Goal: Entertainment & Leisure: Consume media (video, audio)

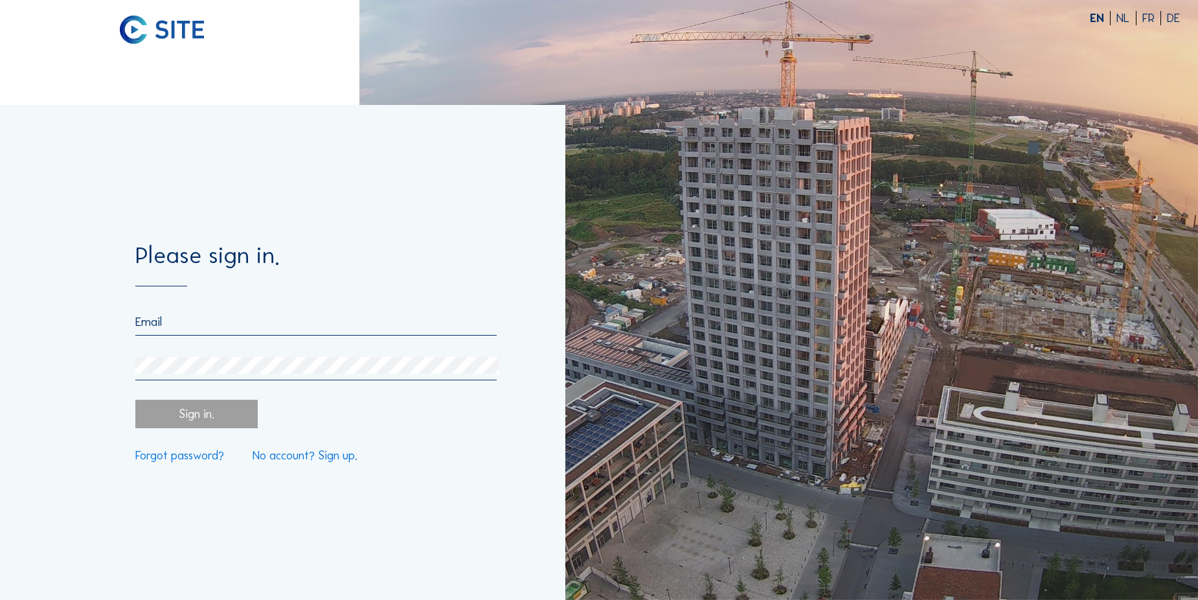
type input "[PERSON_NAME][DOMAIN_NAME][EMAIL_ADDRESS][PERSON_NAME][DOMAIN_NAME]"
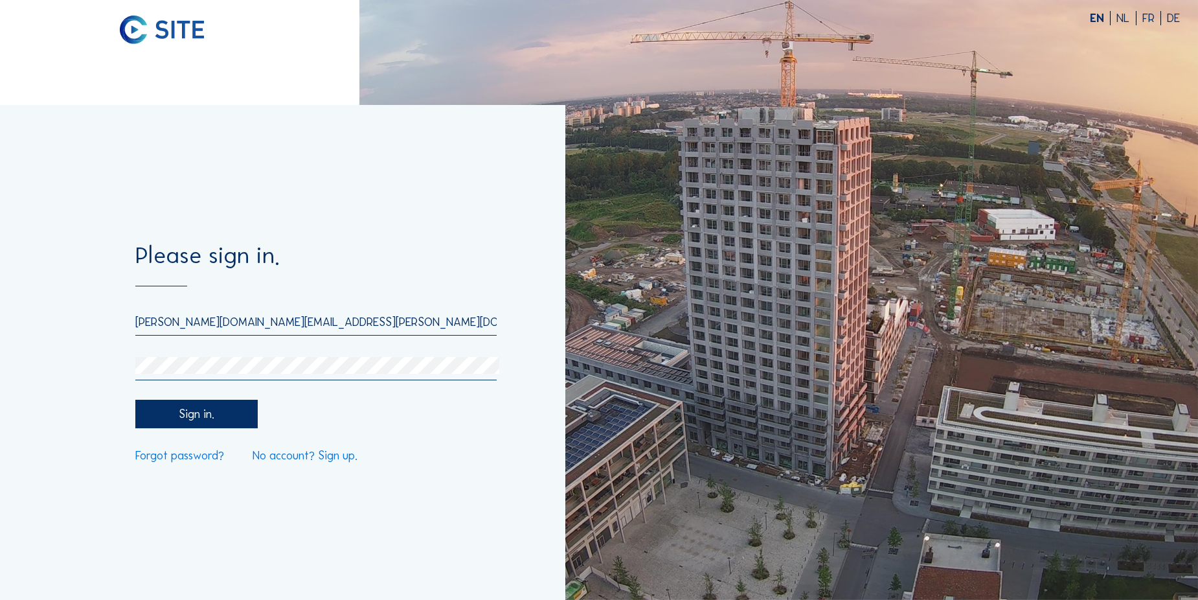
click at [191, 421] on div "Sign in." at bounding box center [196, 414] width 122 height 28
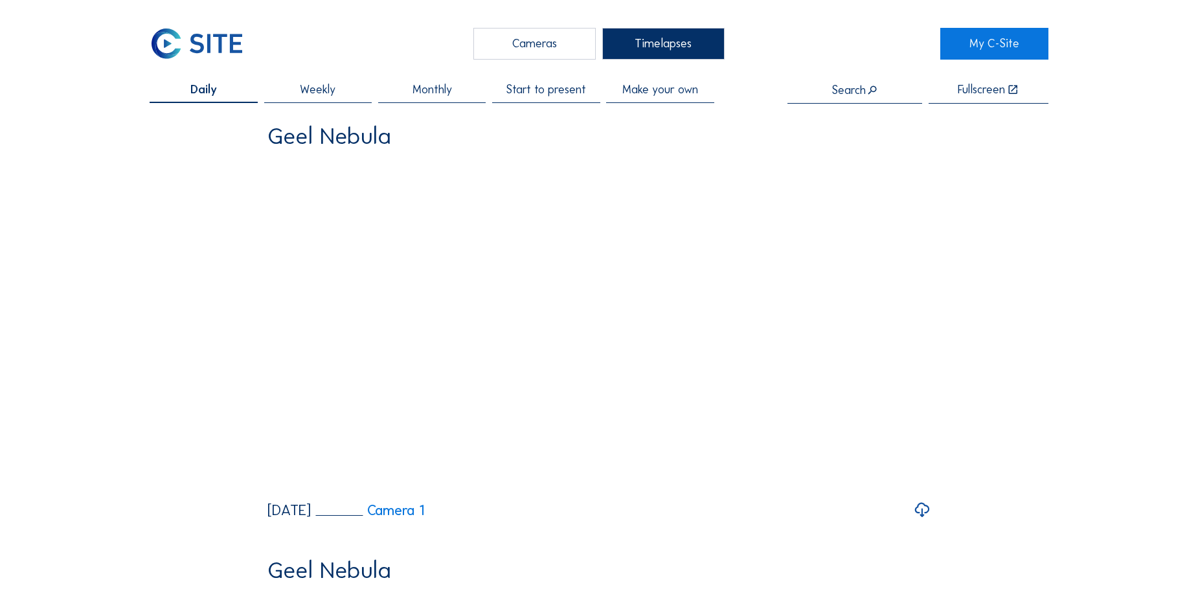
click at [558, 89] on span "Start to present" at bounding box center [546, 90] width 80 height 12
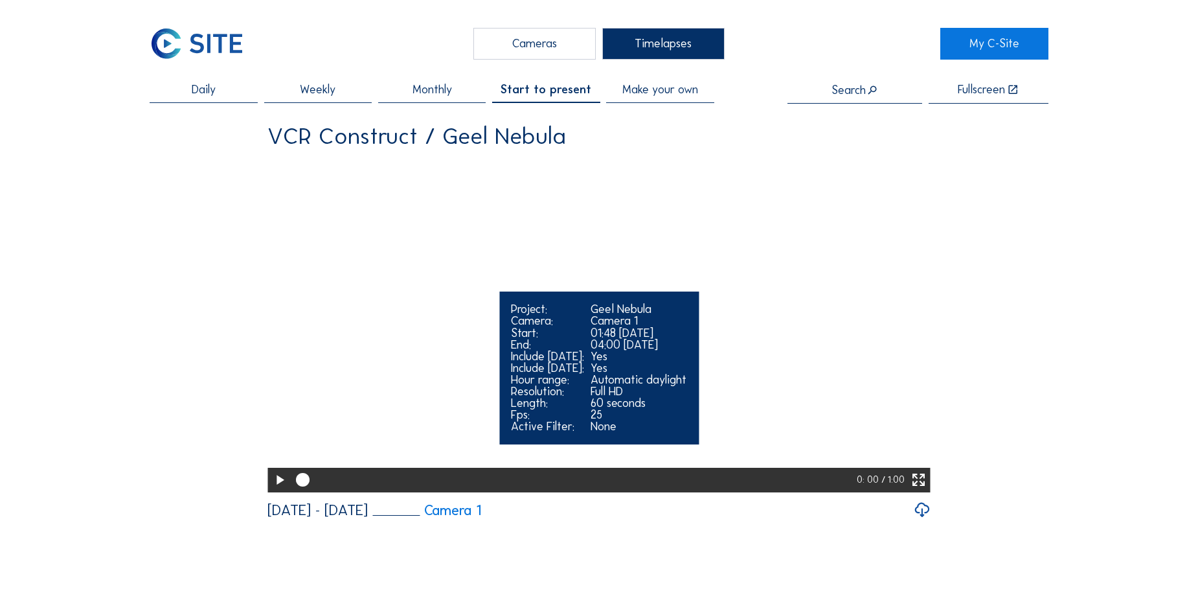
click at [842, 369] on video "Your browser does not support the video tag." at bounding box center [598, 325] width 663 height 332
click at [924, 490] on icon at bounding box center [919, 480] width 16 height 20
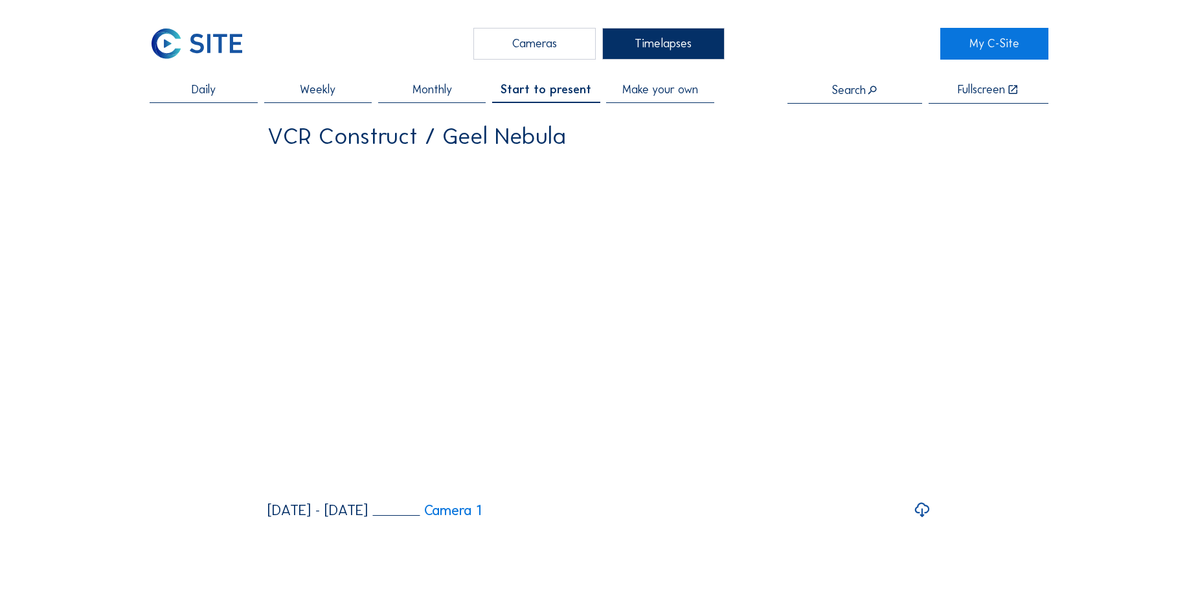
click at [920, 521] on icon at bounding box center [921, 509] width 17 height 21
drag, startPoint x: 709, startPoint y: 295, endPoint x: 1050, endPoint y: 225, distance: 348.4
click at [1050, 225] on div "Cameras Timelapses My C-Site Daily Weekly Monthly Start to present Make your ow…" at bounding box center [599, 541] width 1198 height 1083
drag, startPoint x: 1071, startPoint y: 472, endPoint x: 896, endPoint y: 521, distance: 182.3
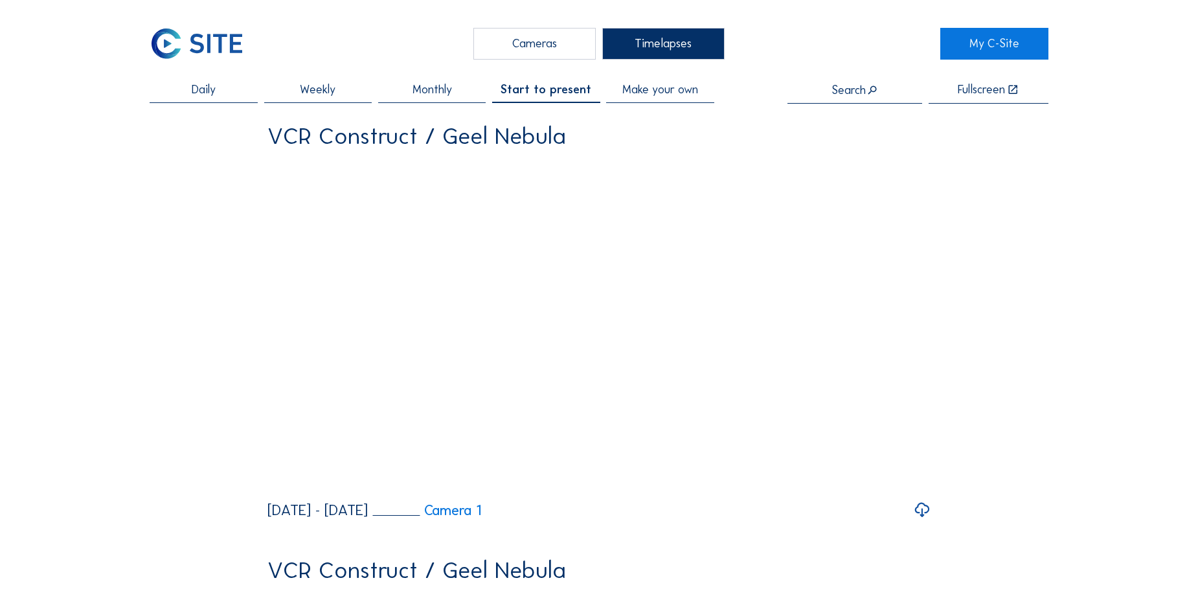
click at [921, 521] on icon at bounding box center [921, 509] width 17 height 21
